Goal: Task Accomplishment & Management: Manage account settings

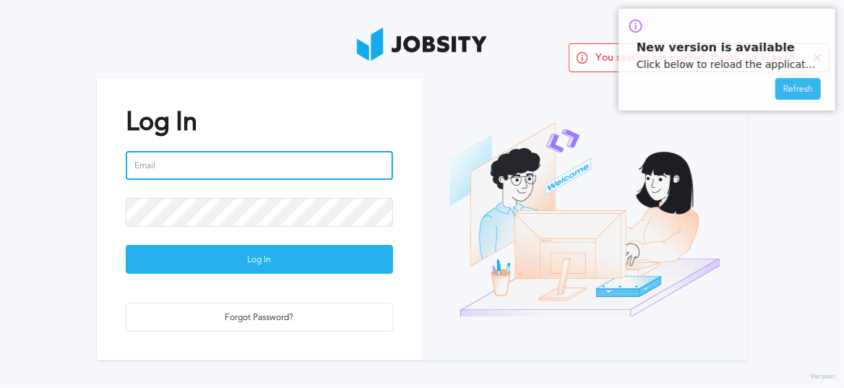
type input "[PERSON_NAME][EMAIL_ADDRESS][DOMAIN_NAME]"
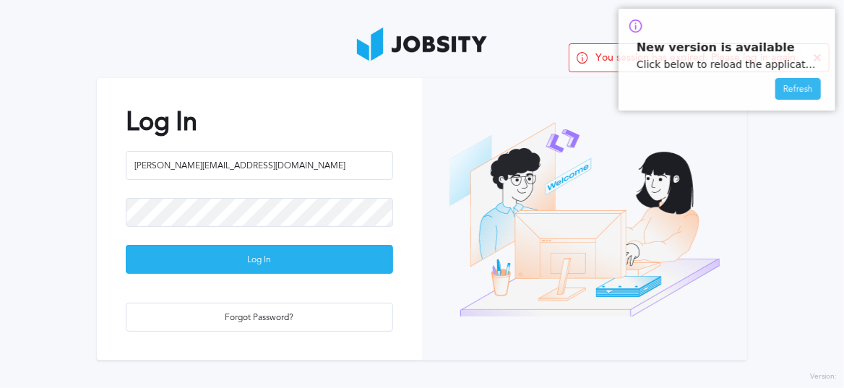
click at [258, 252] on div "Log In" at bounding box center [259, 260] width 266 height 29
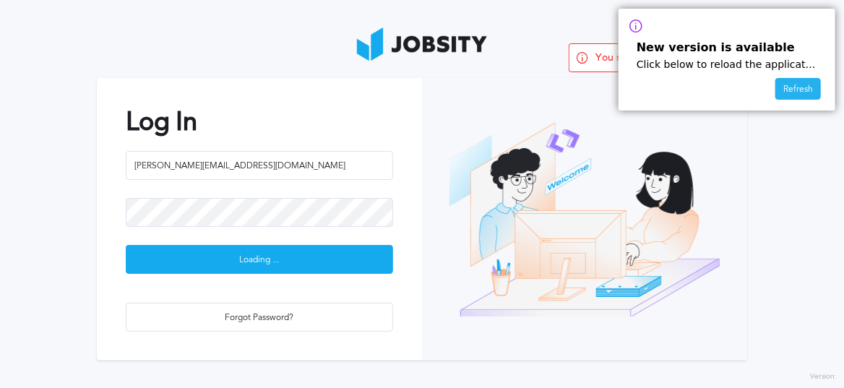
click at [801, 82] on div "Refresh" at bounding box center [798, 90] width 44 height 22
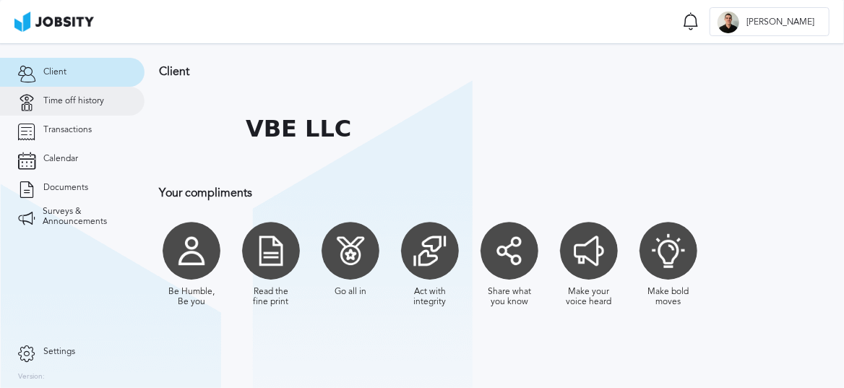
click at [51, 104] on span "Time off history" at bounding box center [73, 101] width 61 height 10
